Goal: Find contact information: Find contact information

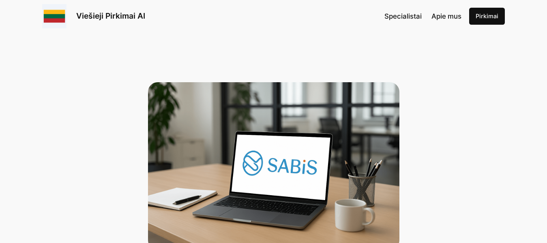
click at [414, 15] on span "Specialistai" at bounding box center [403, 16] width 37 height 8
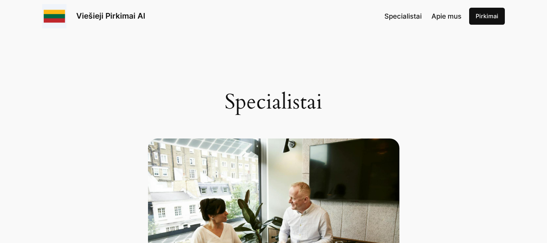
click at [94, 18] on link "Viešieji Pirkimai AI" at bounding box center [110, 16] width 69 height 10
